Goal: Check status: Check status

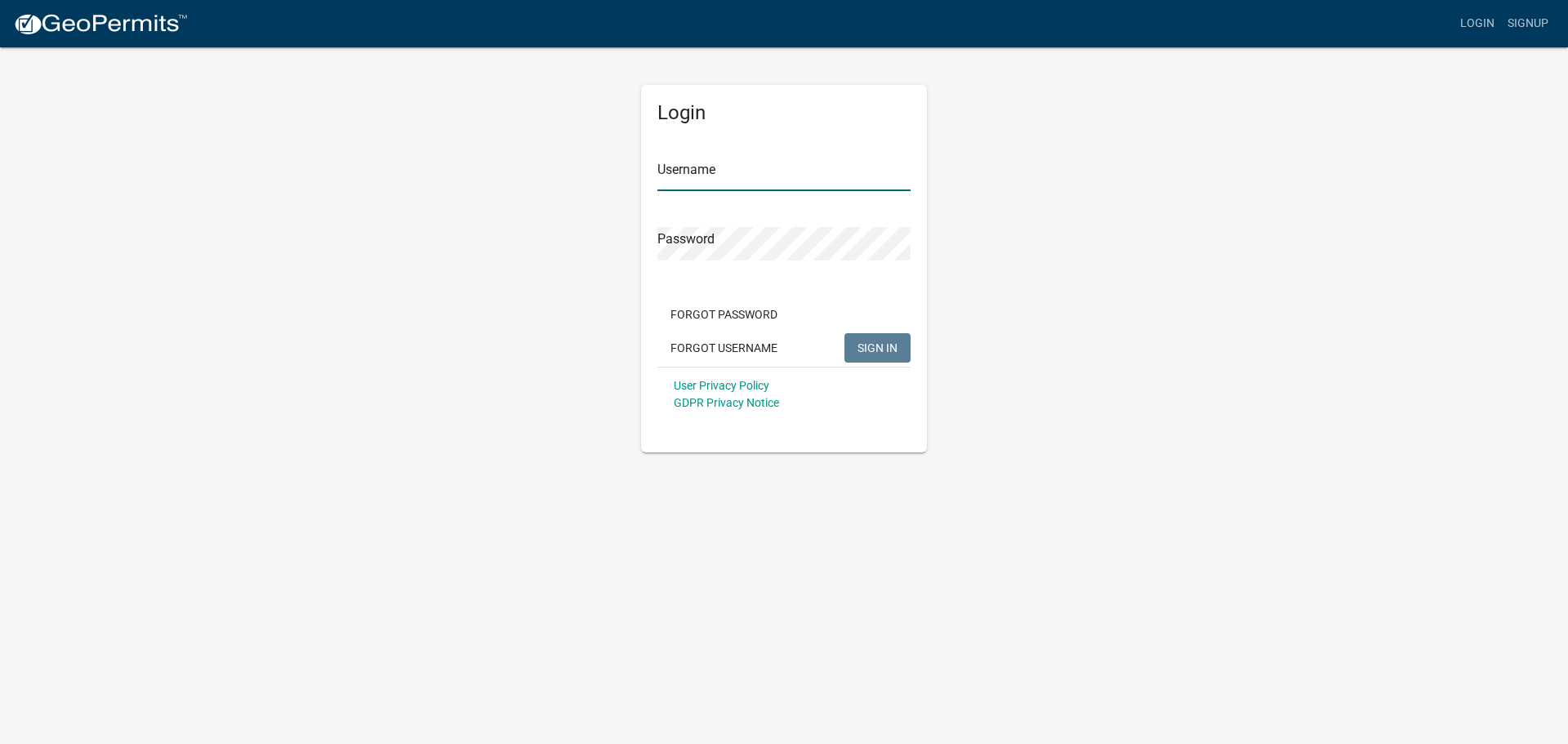
type input "jknigge"
click at [875, 351] on span "SIGN IN" at bounding box center [878, 348] width 40 height 13
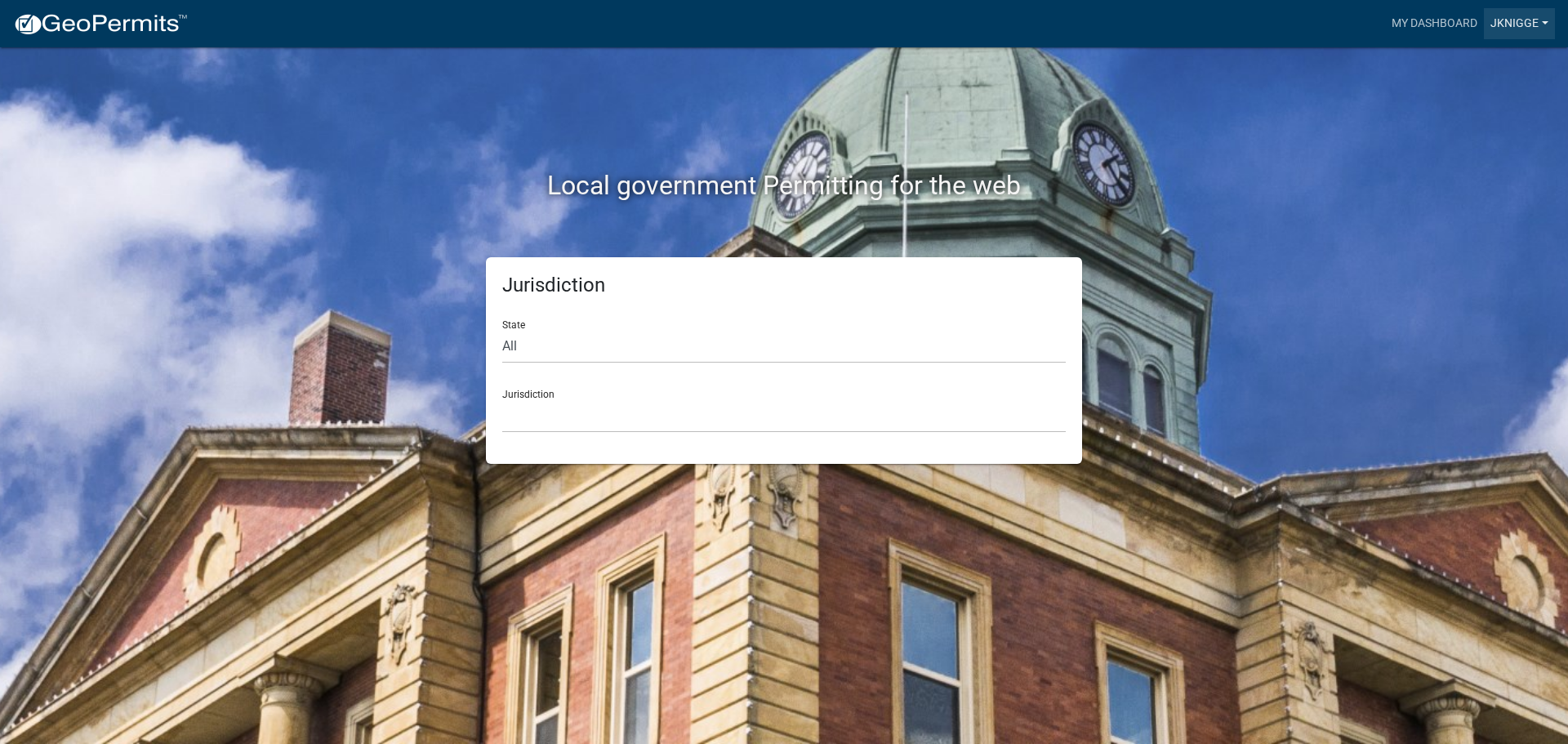
click at [1530, 20] on link "jknigge" at bounding box center [1519, 24] width 71 height 31
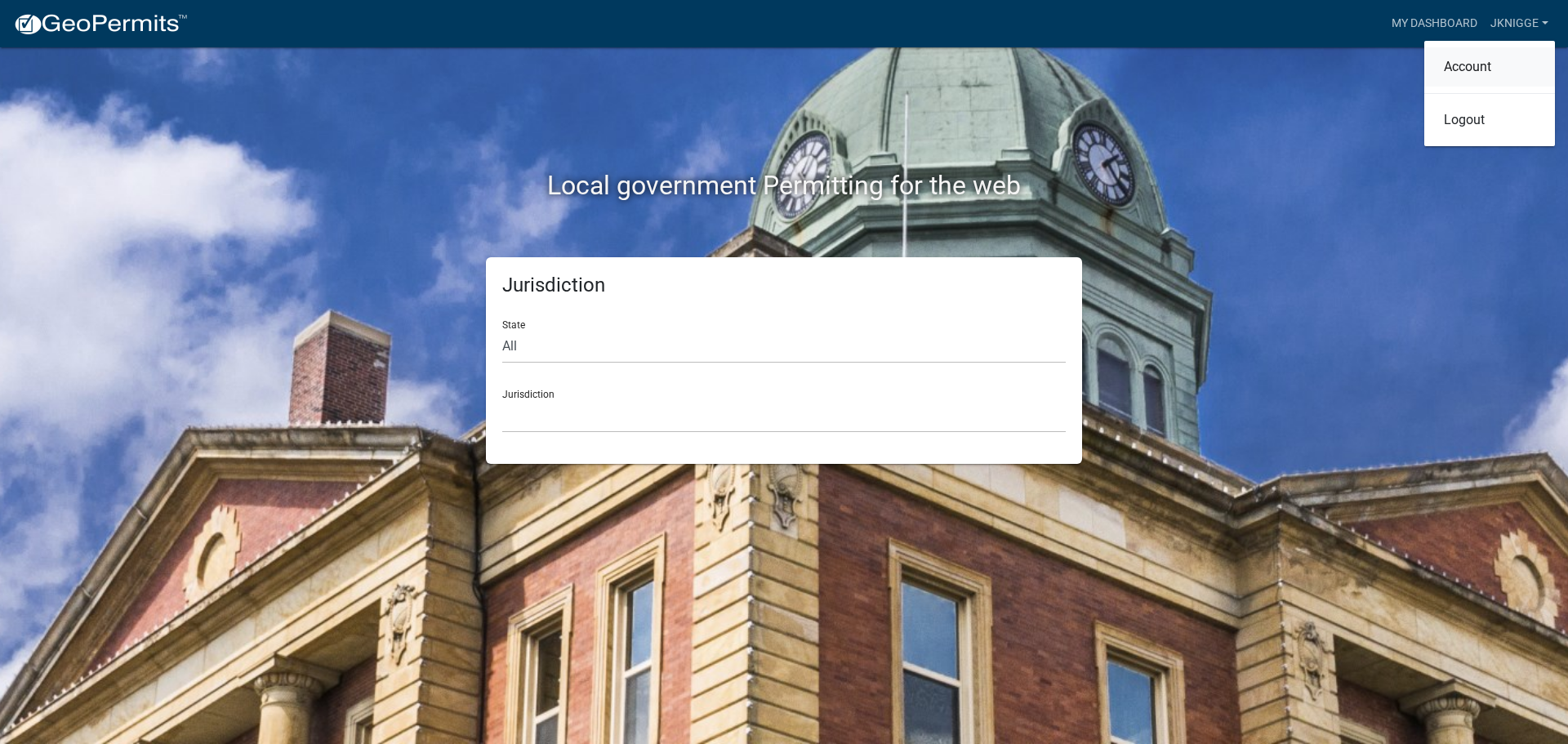
click at [1472, 58] on link "Account" at bounding box center [1489, 66] width 131 height 39
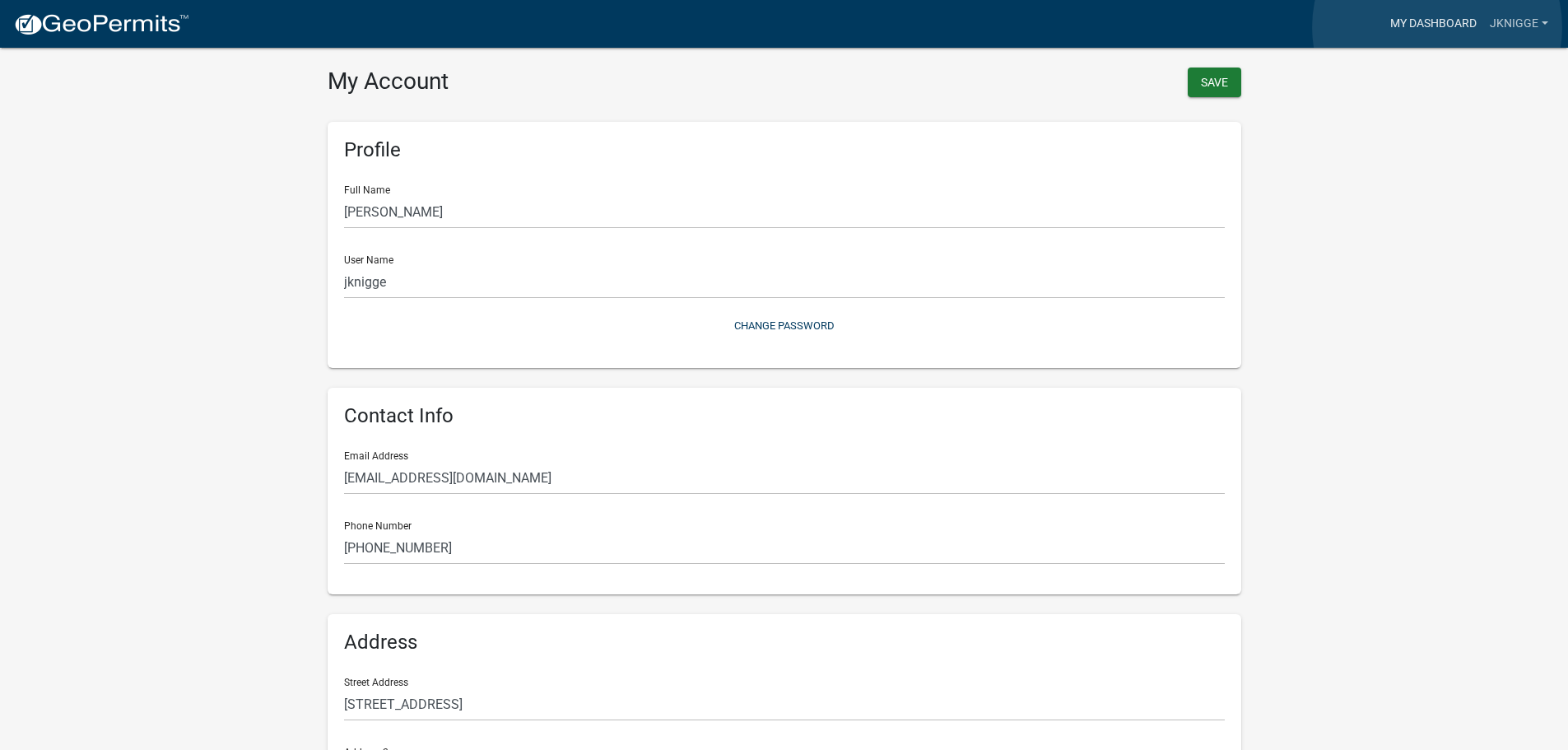
click at [1437, 27] on link "My Dashboard" at bounding box center [1432, 24] width 100 height 31
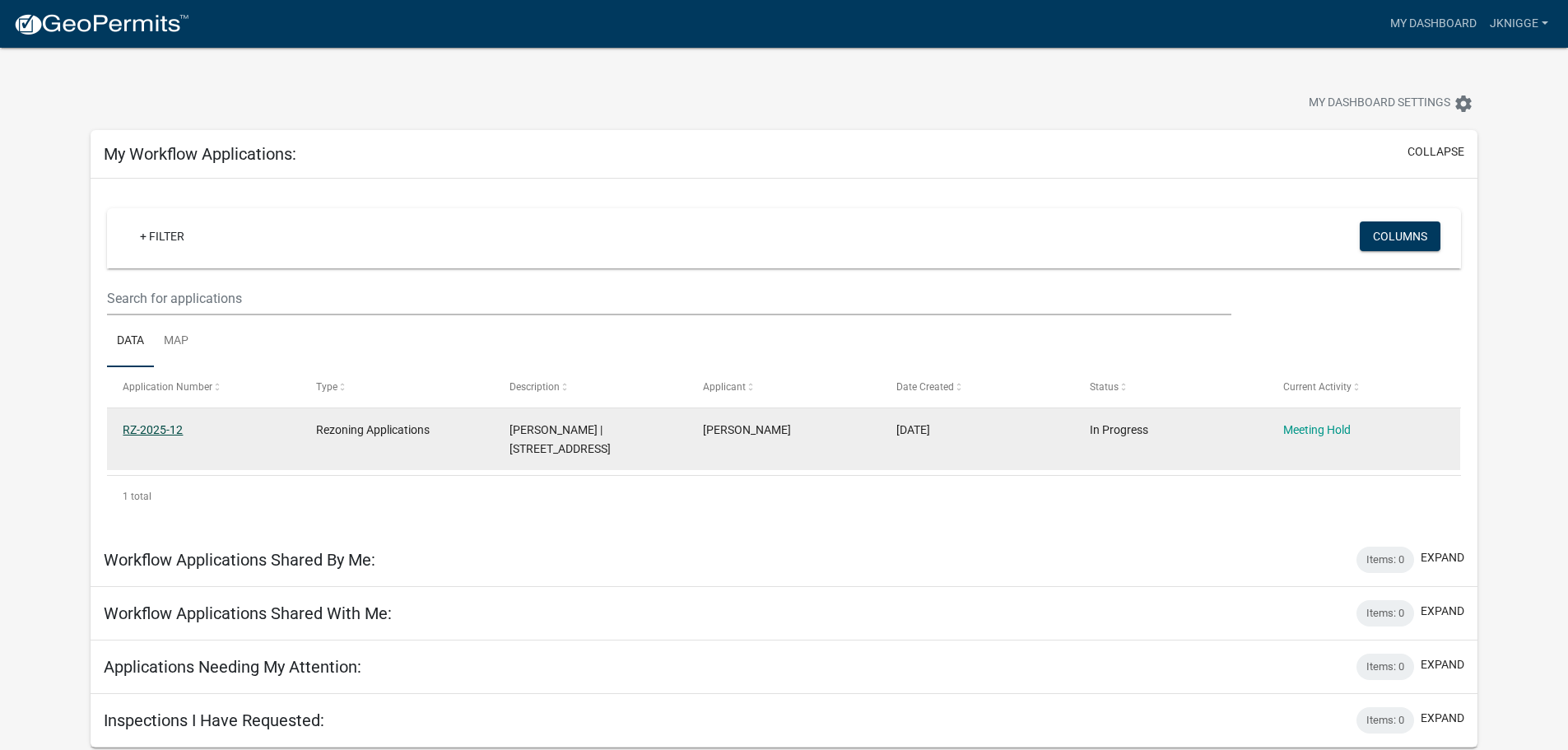
click at [167, 427] on link "RZ-2025-12" at bounding box center [153, 430] width 60 height 14
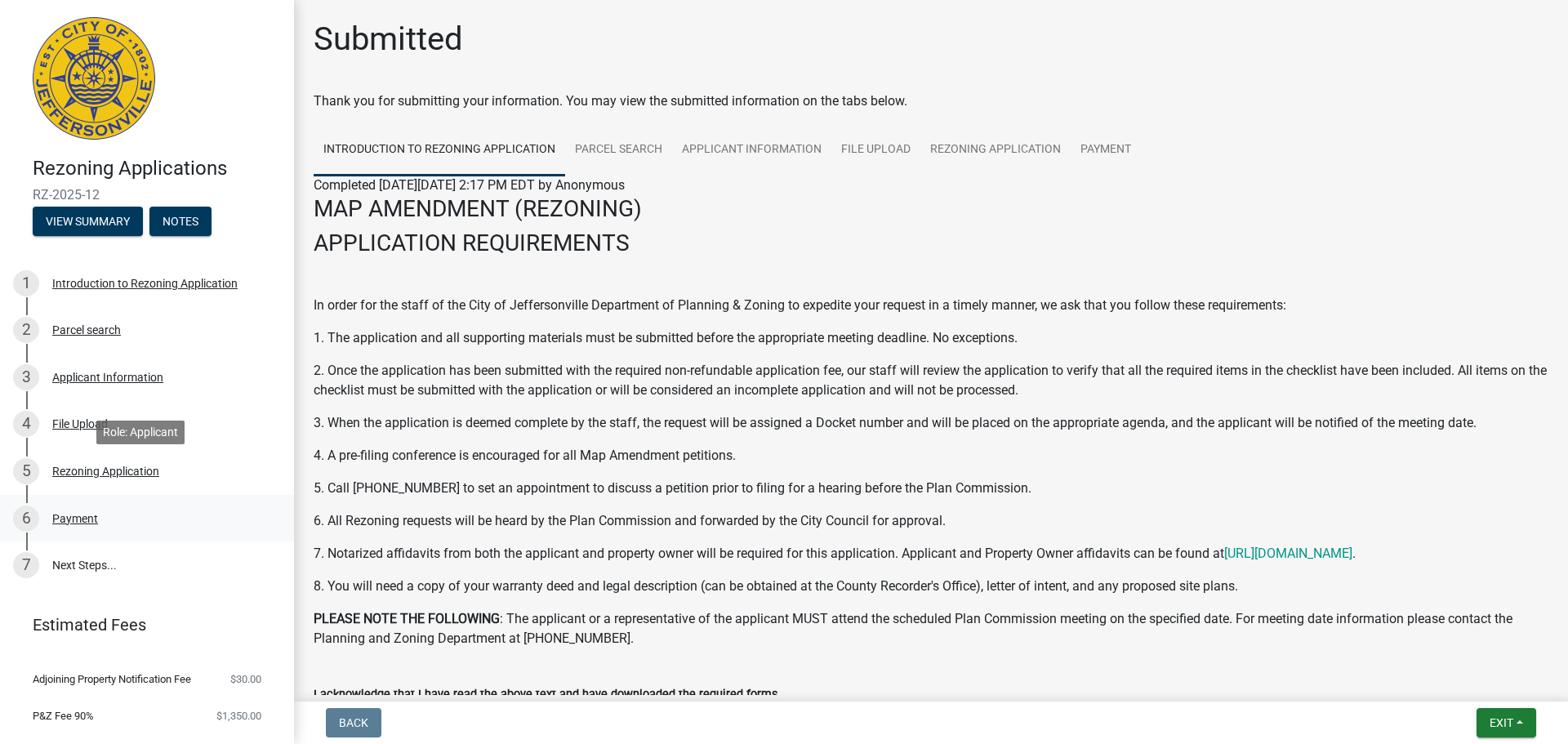
scroll to position [81, 0]
